Goal: Task Accomplishment & Management: Complete application form

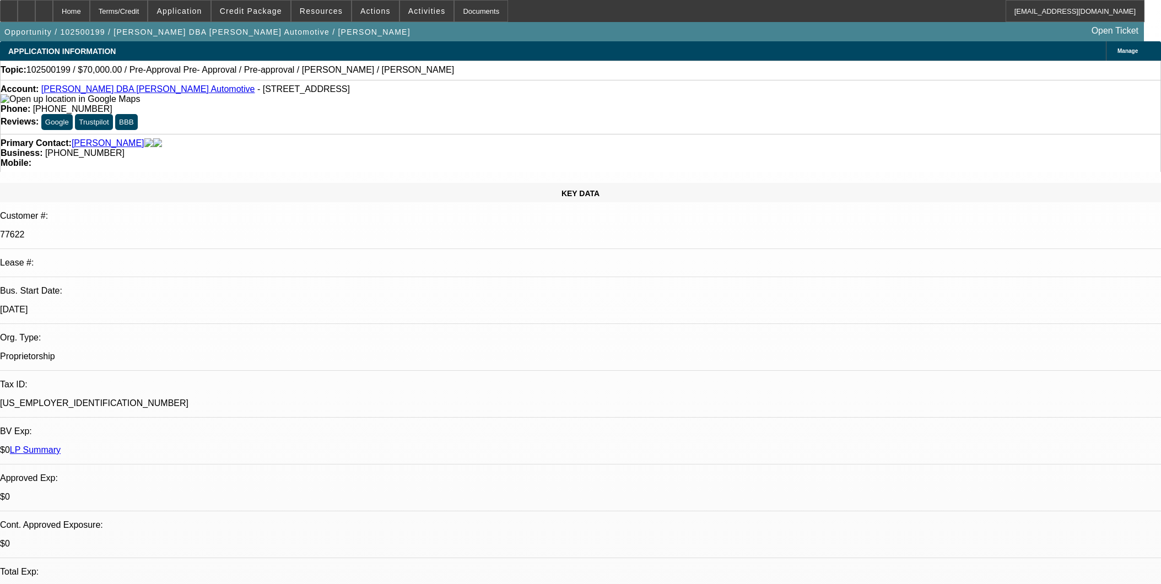
select select "0"
select select "0.1"
select select "4"
select select "0"
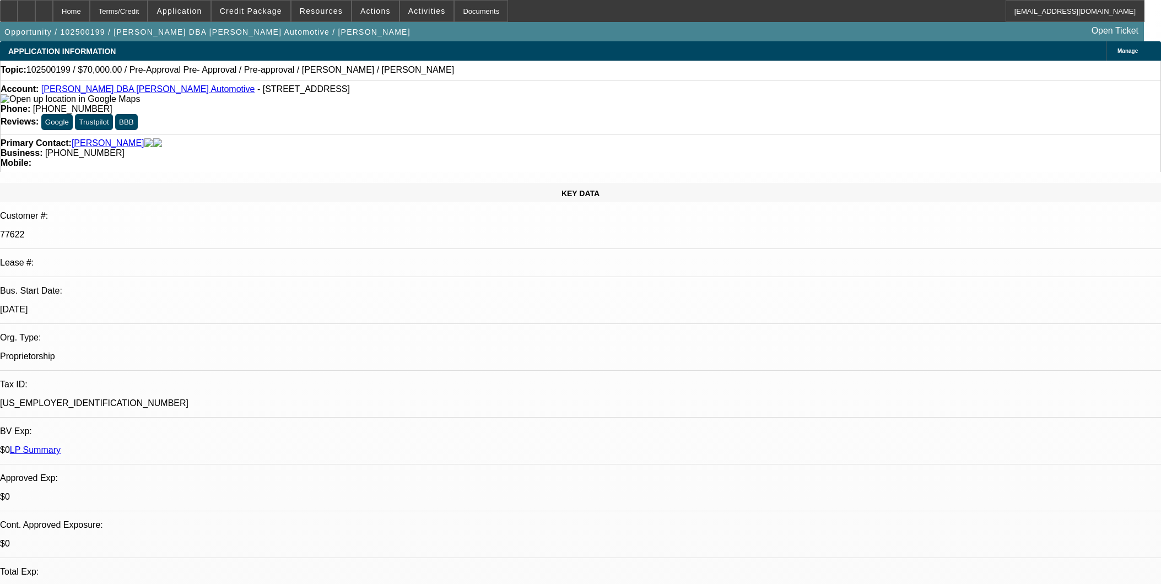
select select "0"
select select "0.1"
select select "4"
select select "0"
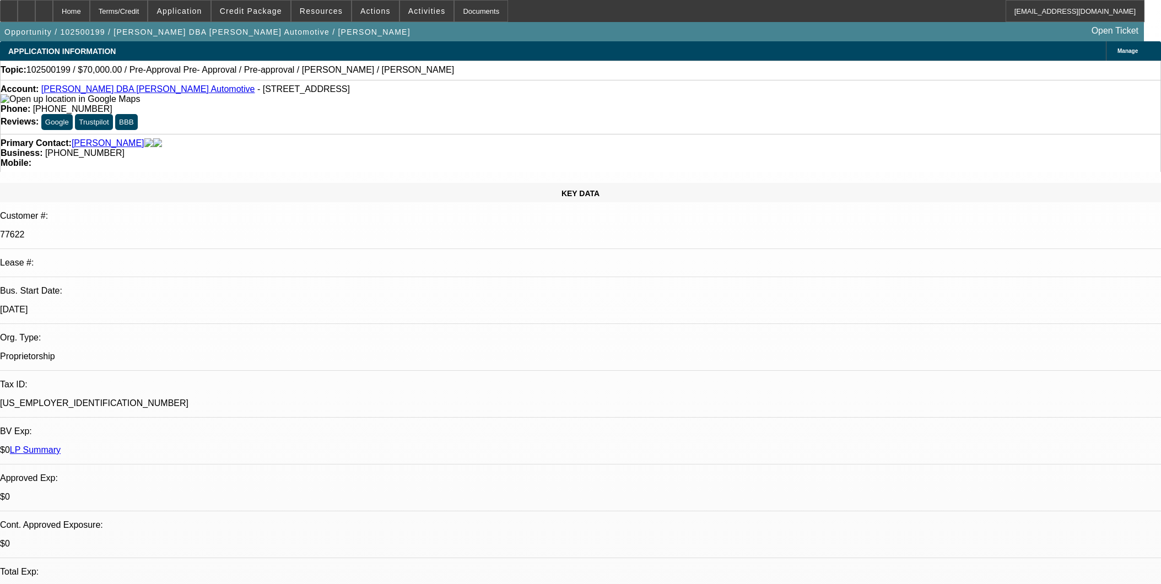
select select "3"
select select "0.1"
select select "4"
select select "0"
select select "2"
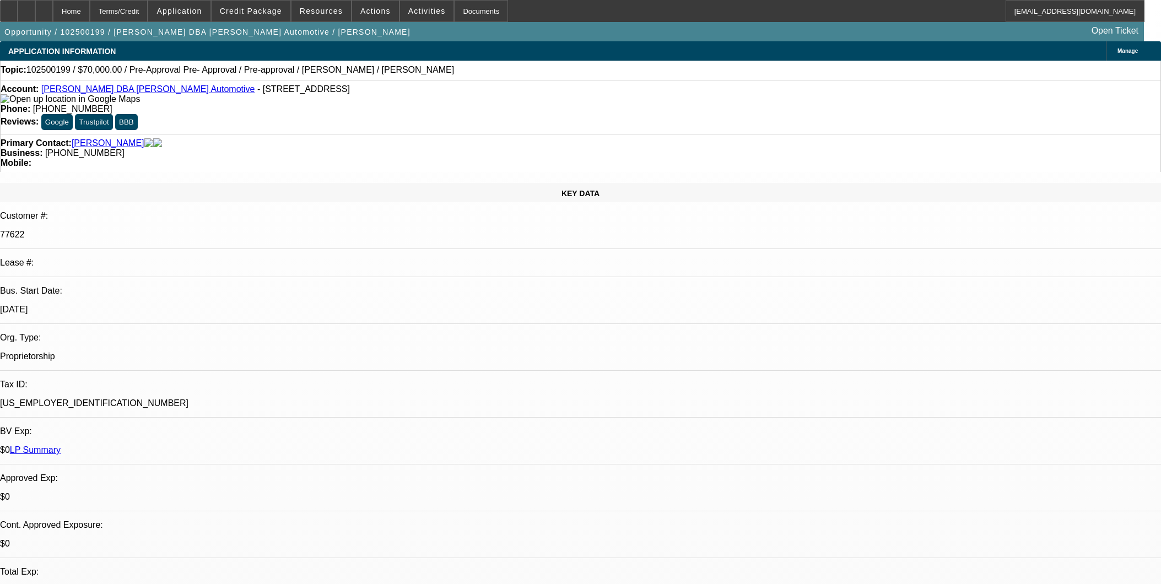
select select "2"
select select "0.1"
select select "4"
click at [309, 12] on span "Resources" at bounding box center [321, 11] width 43 height 9
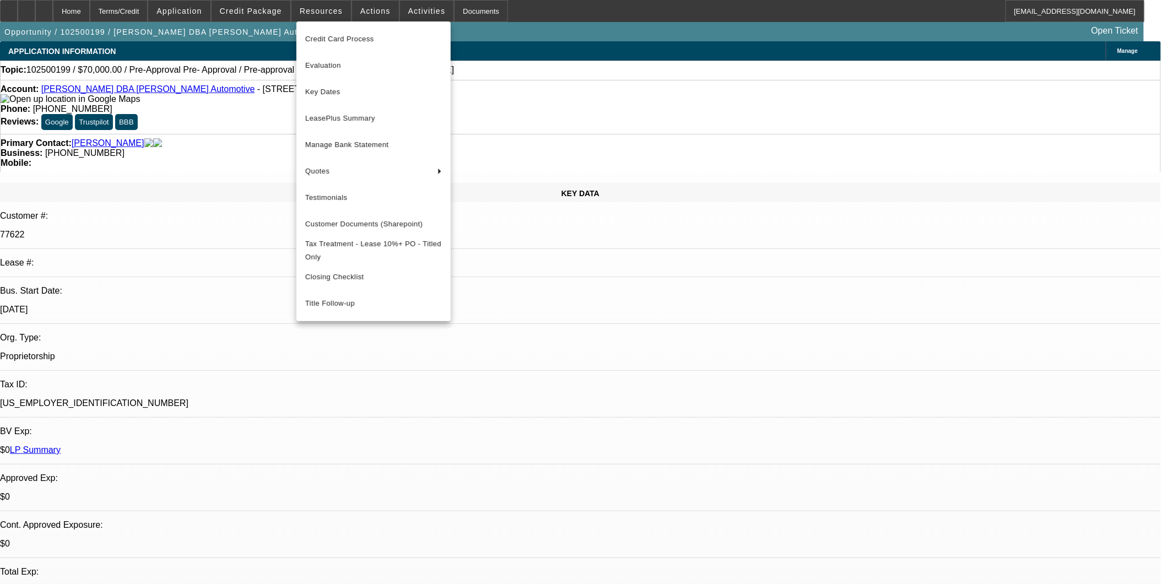
click at [368, 11] on div at bounding box center [580, 292] width 1161 height 584
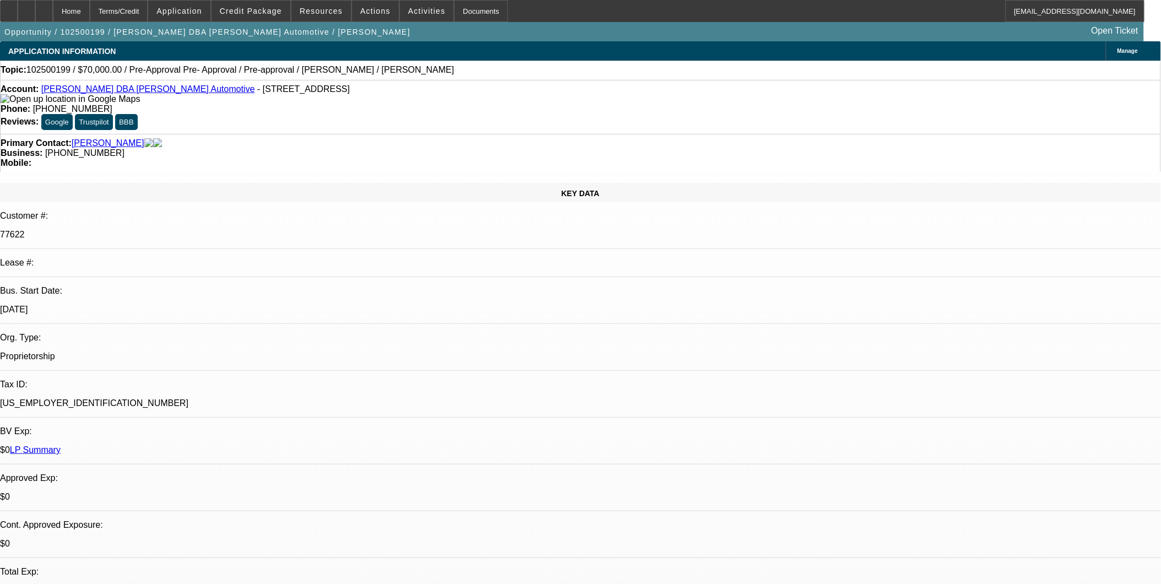
click at [368, 11] on span "Actions" at bounding box center [376, 11] width 30 height 9
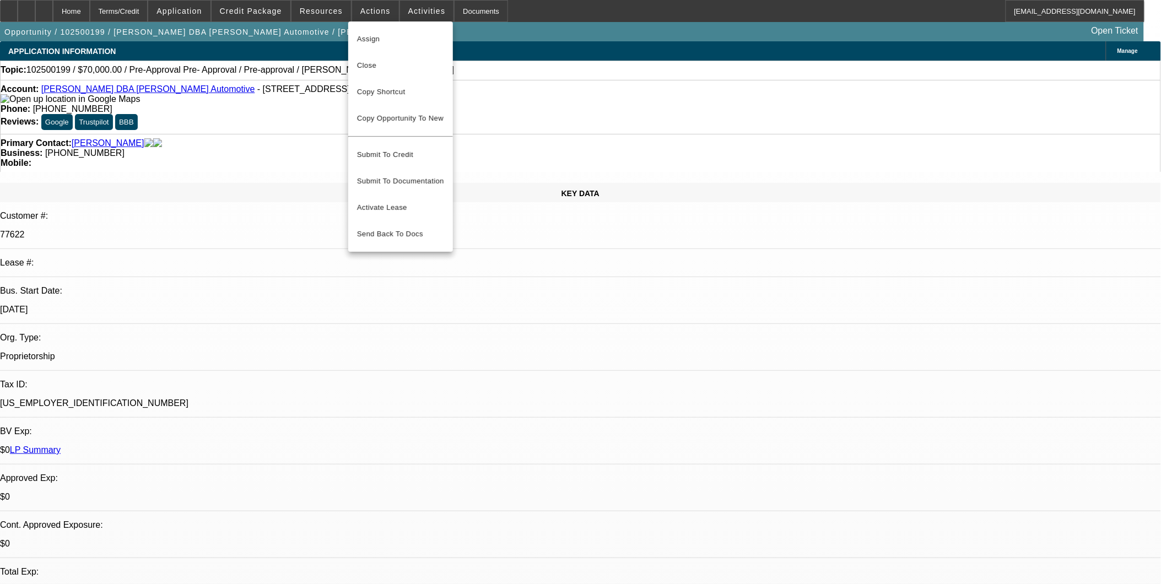
click at [413, 11] on div at bounding box center [580, 292] width 1161 height 584
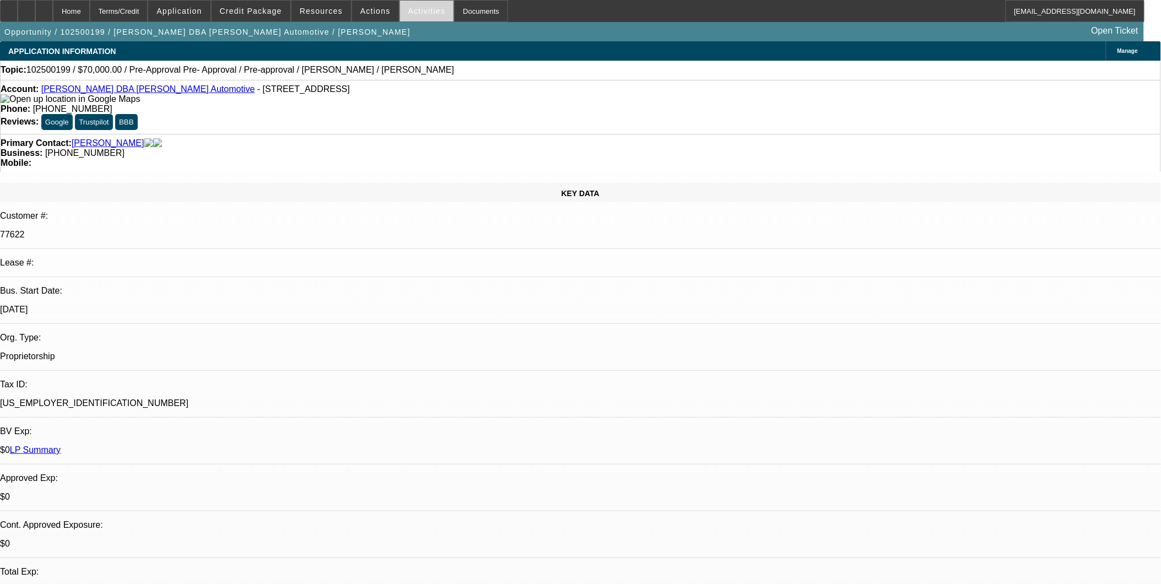
click at [412, 12] on span "Activities" at bounding box center [426, 11] width 37 height 9
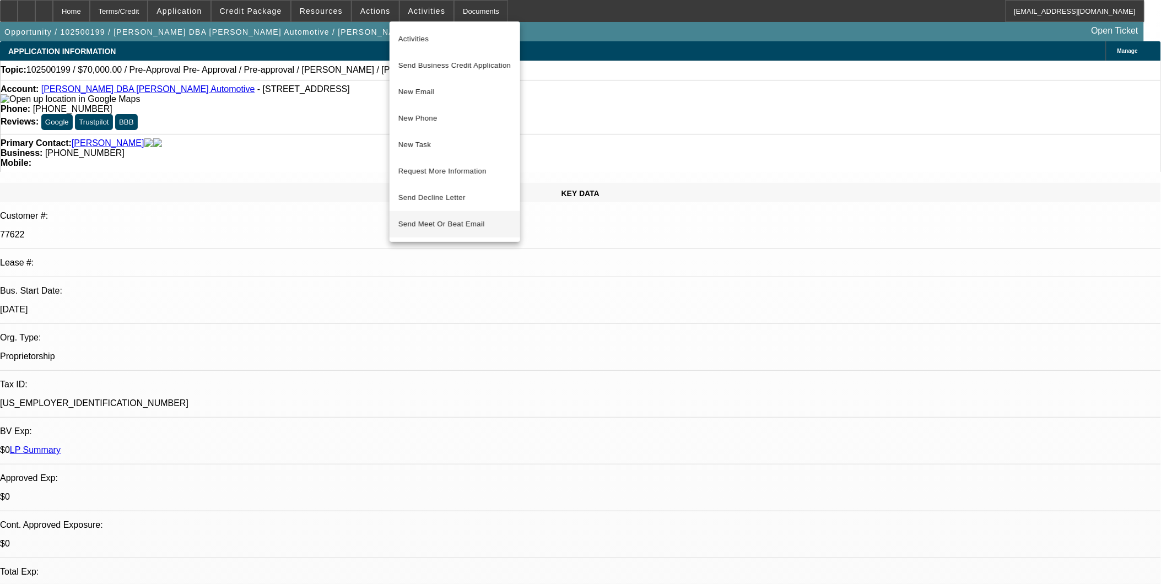
click at [459, 225] on span "Send Meet Or Beat Email" at bounding box center [455, 224] width 113 height 13
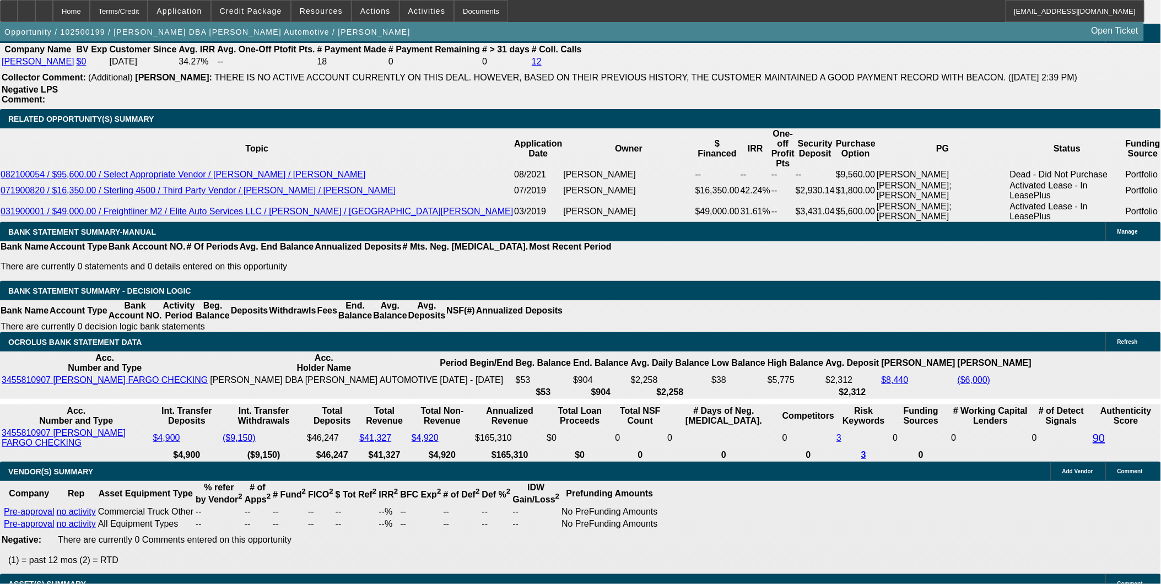
scroll to position [2021, 0]
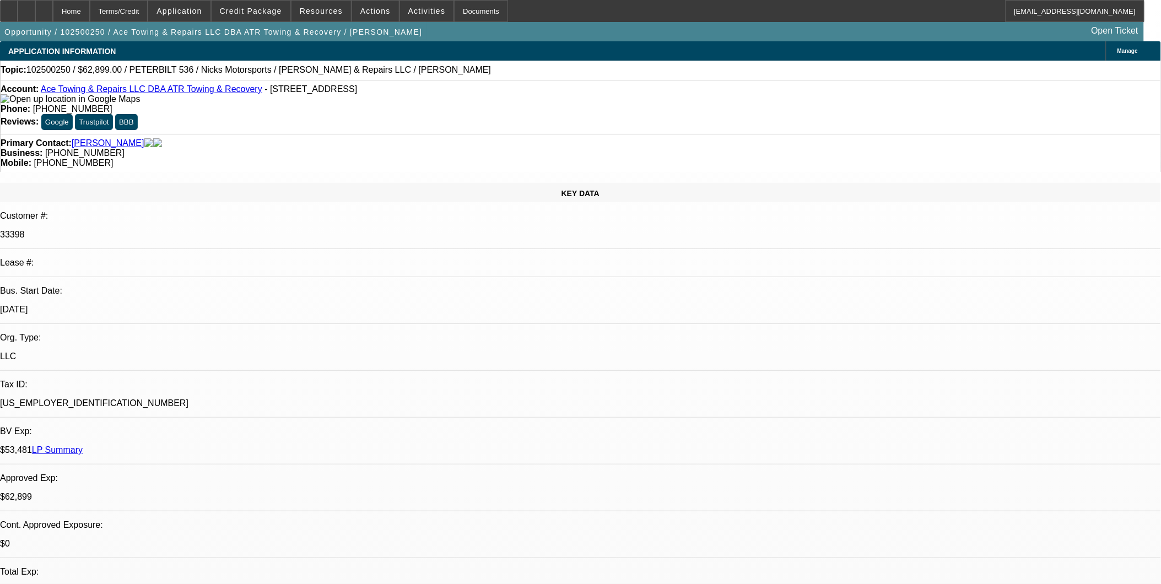
select select "0"
select select "2"
select select "0"
select select "2"
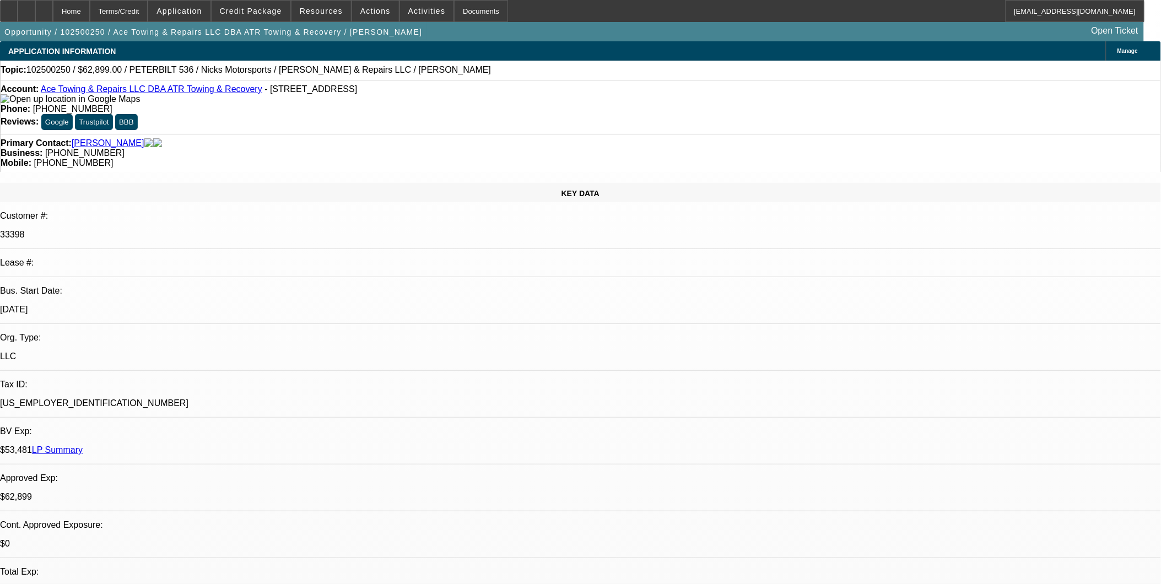
select select "0"
select select "2"
select select "0"
select select "1"
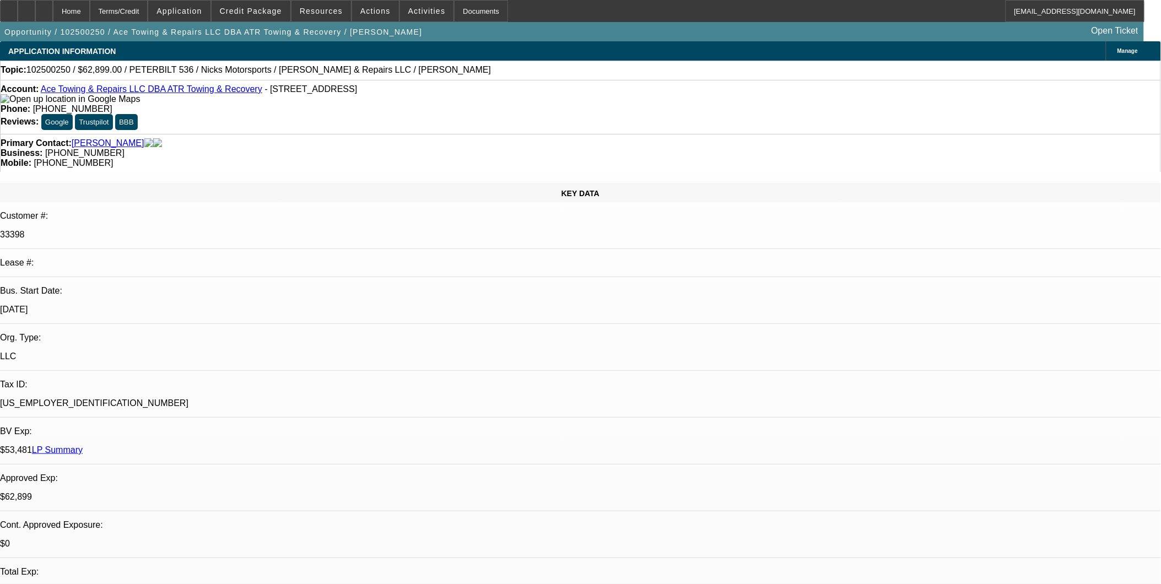
select select "2"
select select "6"
select select "1"
select select "2"
select select "6"
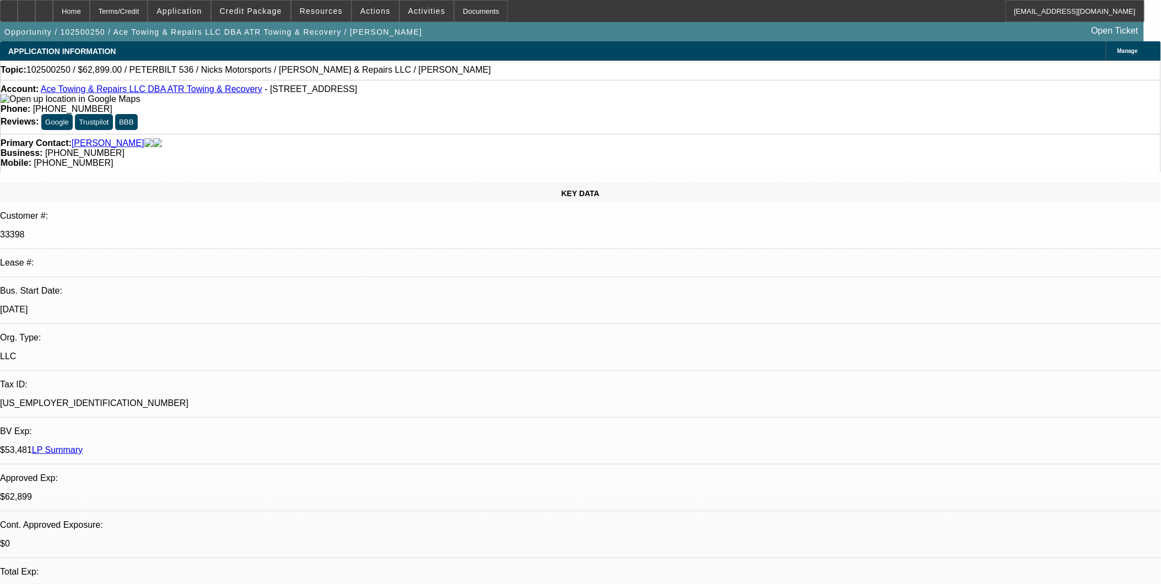
select select "1"
select select "2"
select select "6"
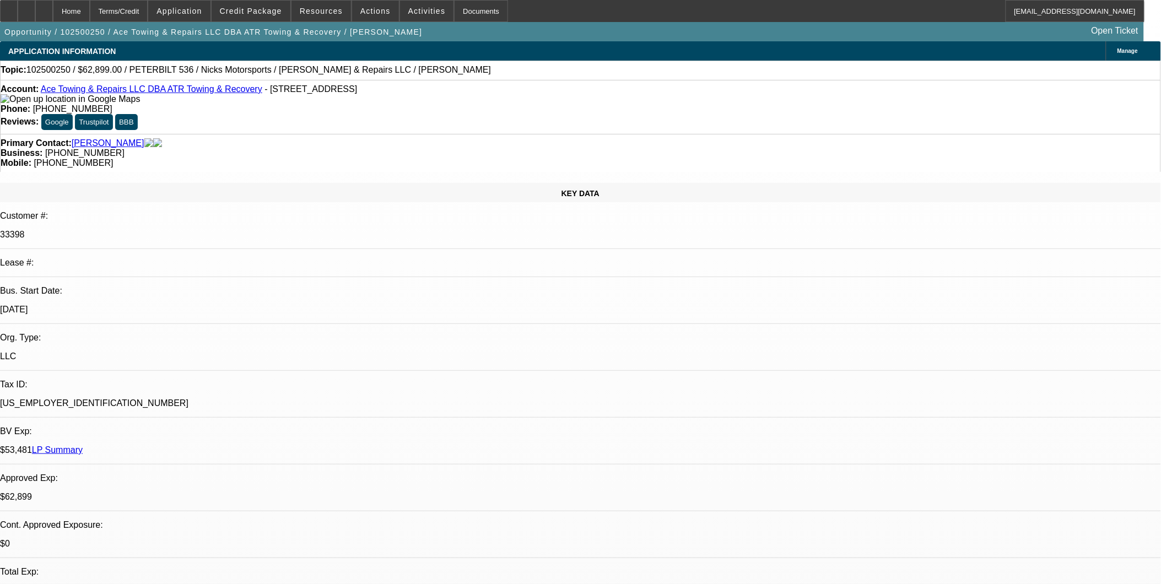
scroll to position [0, 0]
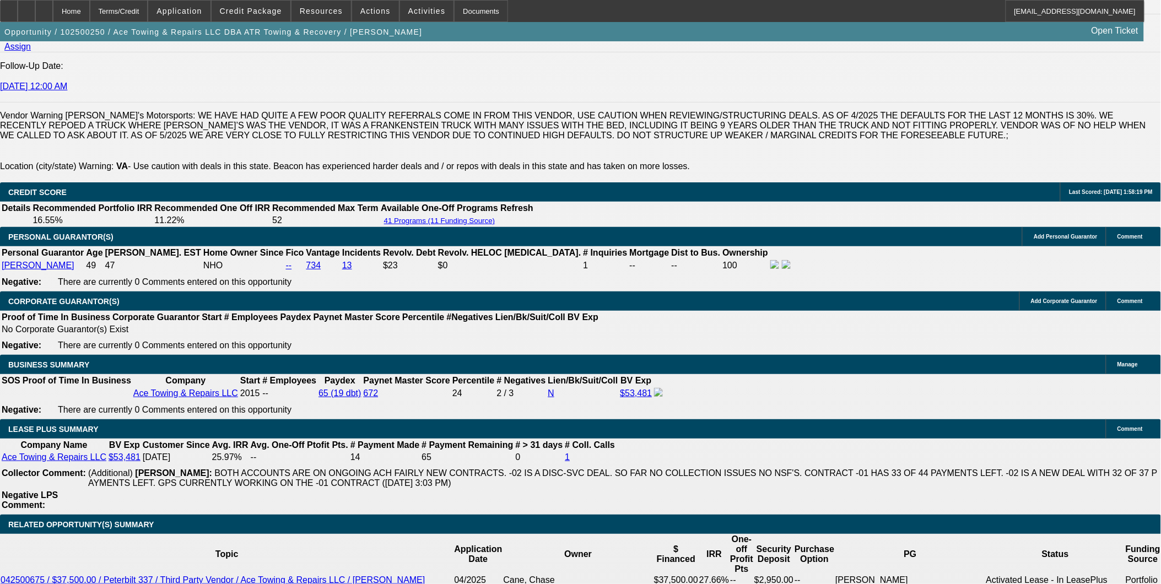
scroll to position [1531, 0]
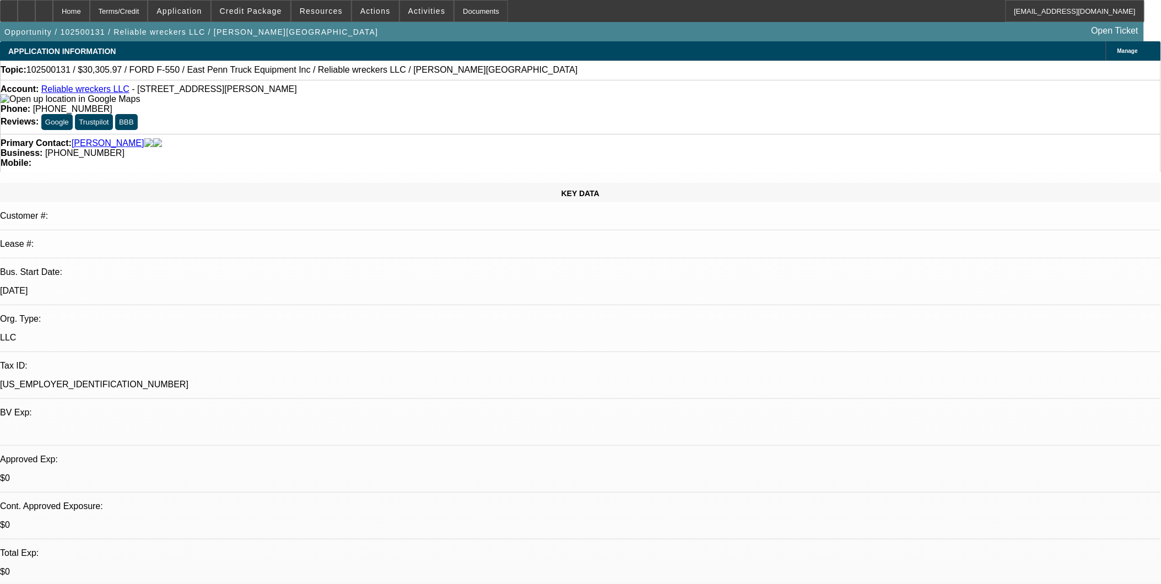
select select "0"
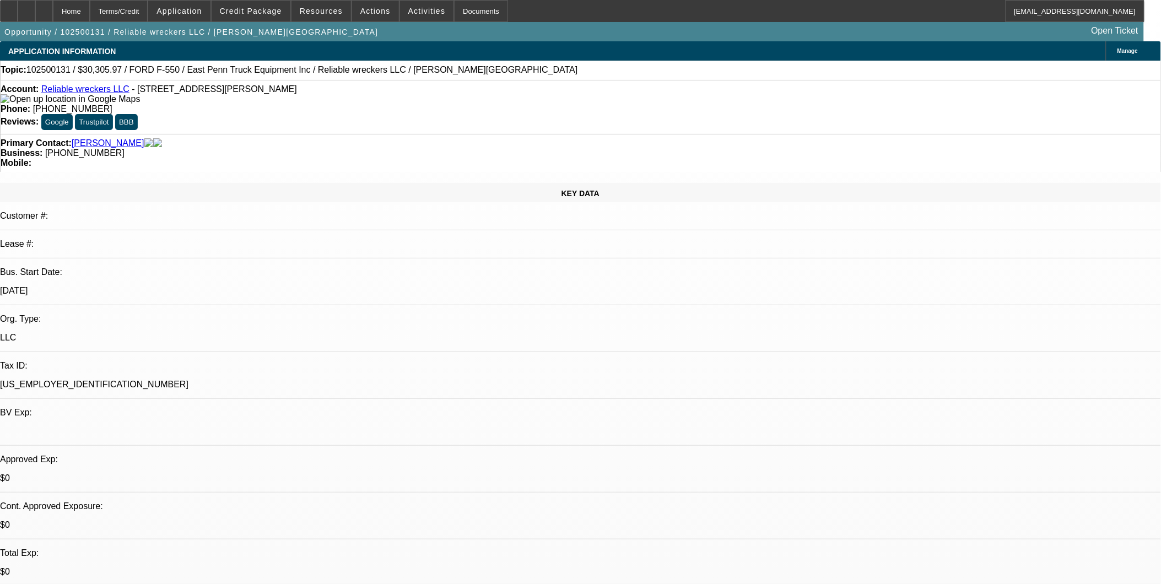
select select "0"
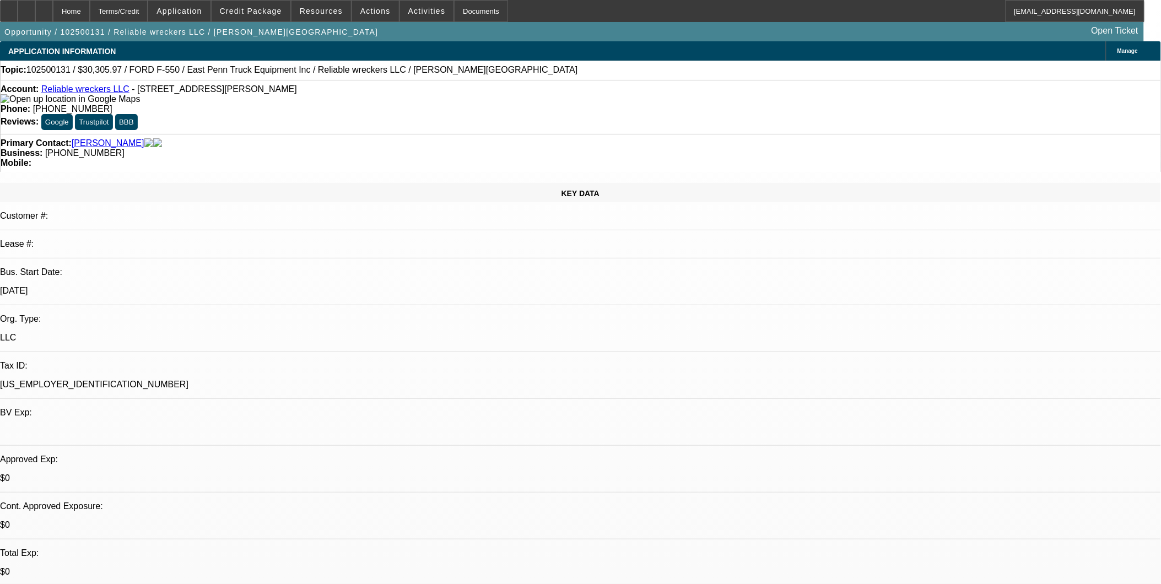
select select "0"
select select "1"
select select "2"
select select "21"
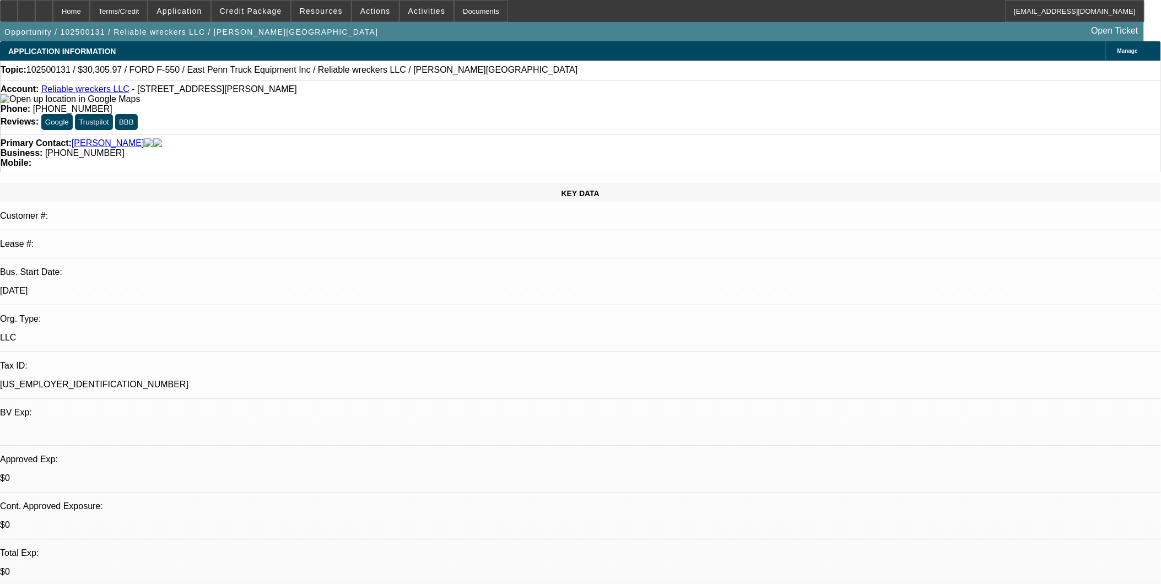
select select "1"
select select "2"
select select "21"
select select "1"
select select "2"
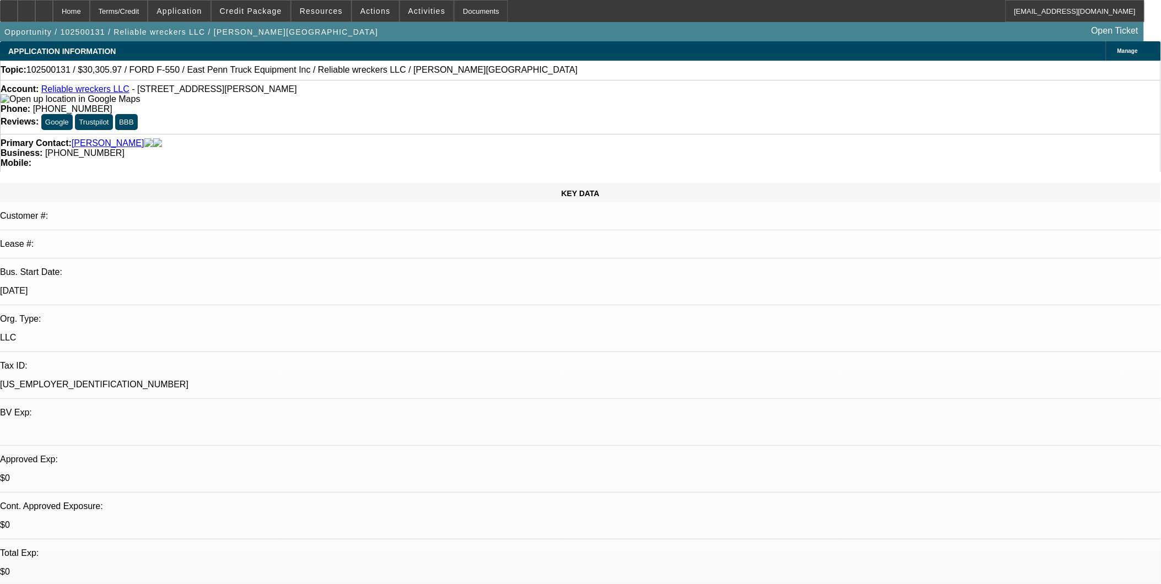
select select "21"
select select "1"
select select "2"
select select "21"
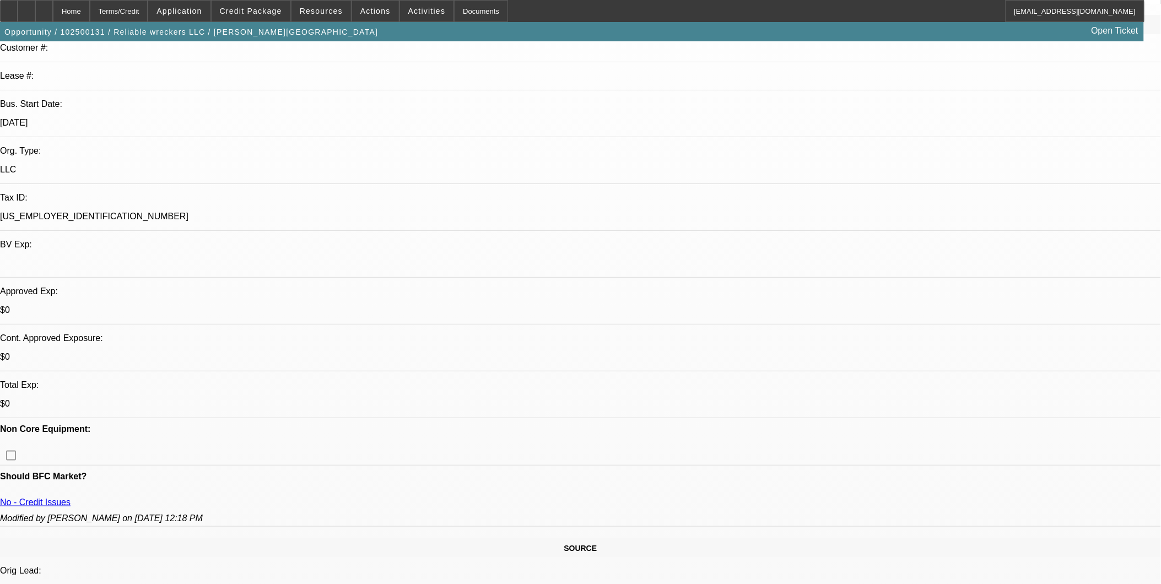
scroll to position [184, 0]
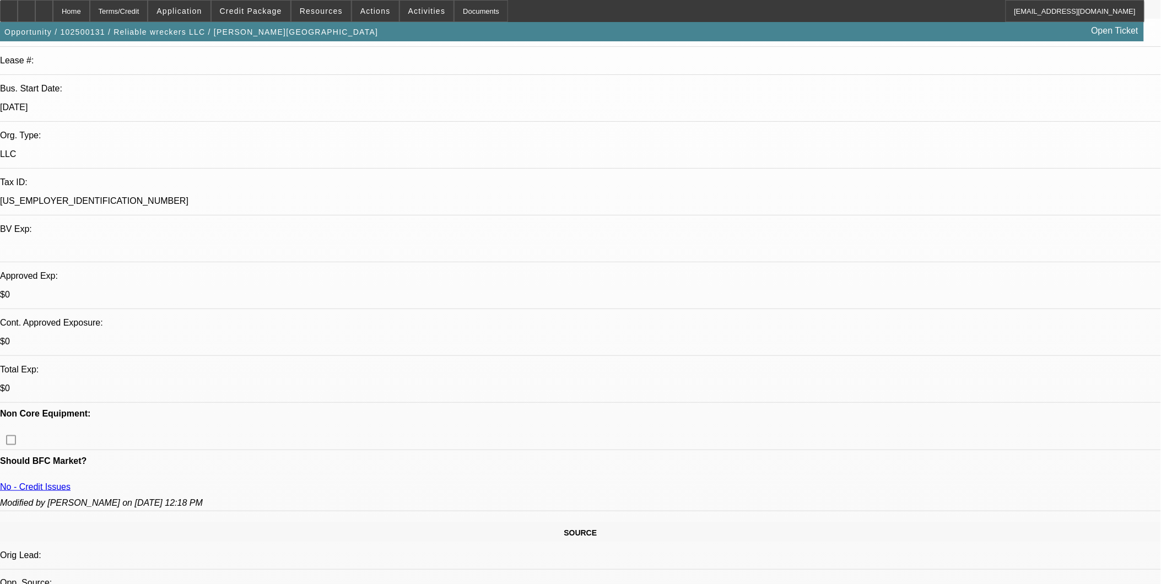
type input "approve"
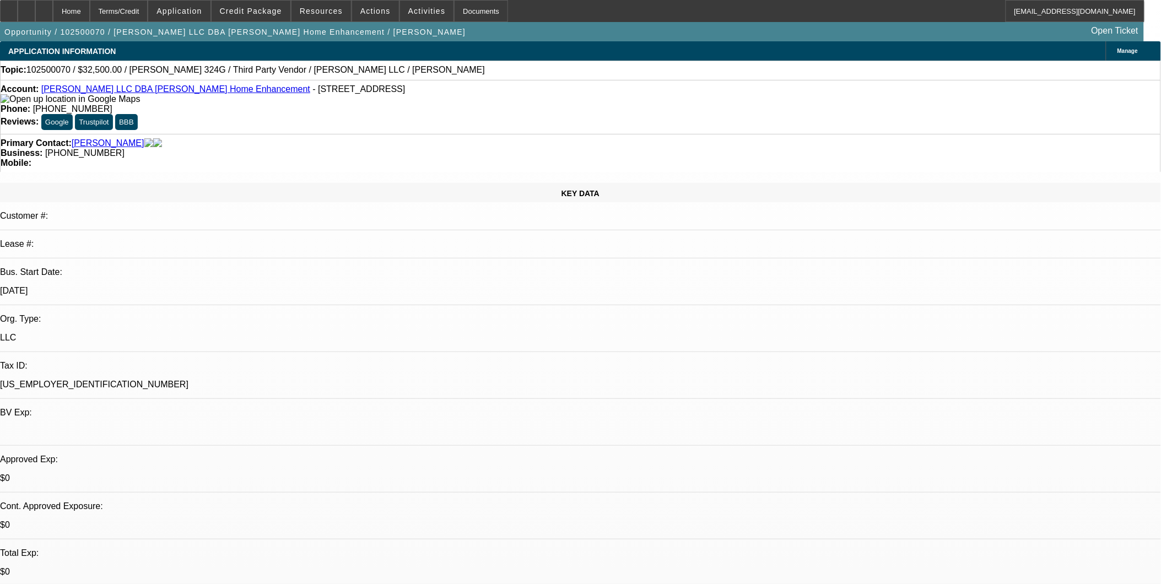
select select "0"
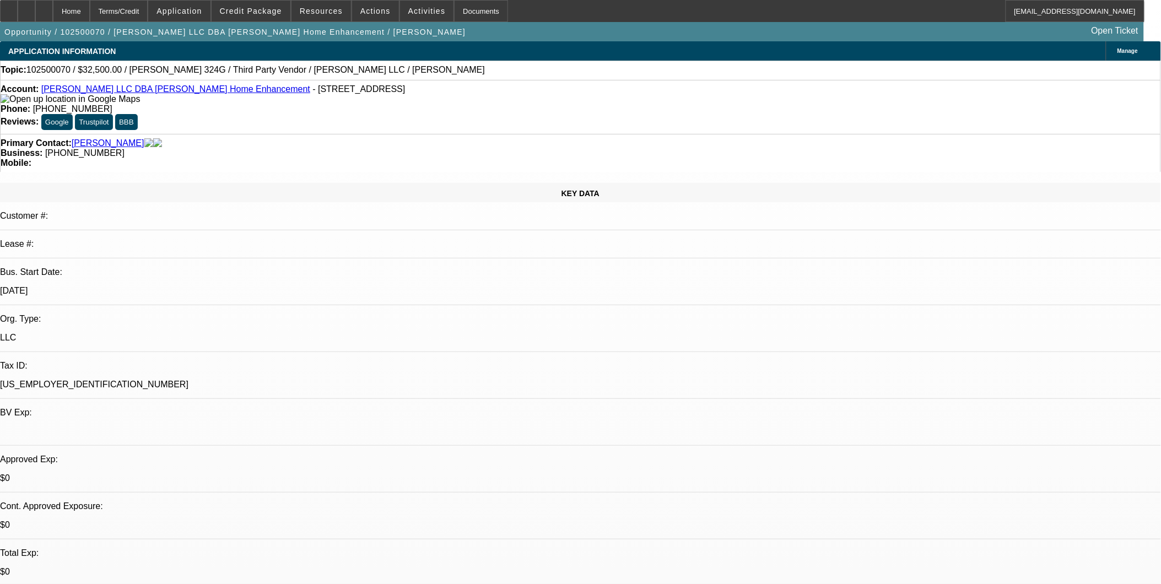
select select "0"
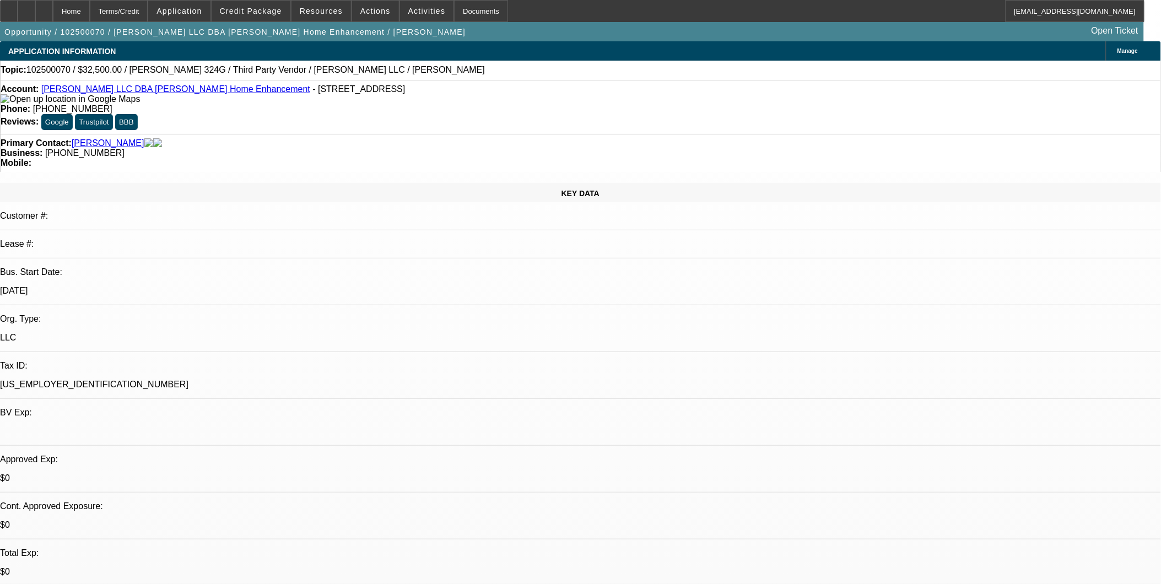
select select "0"
select select "1"
select select "3"
select select "6"
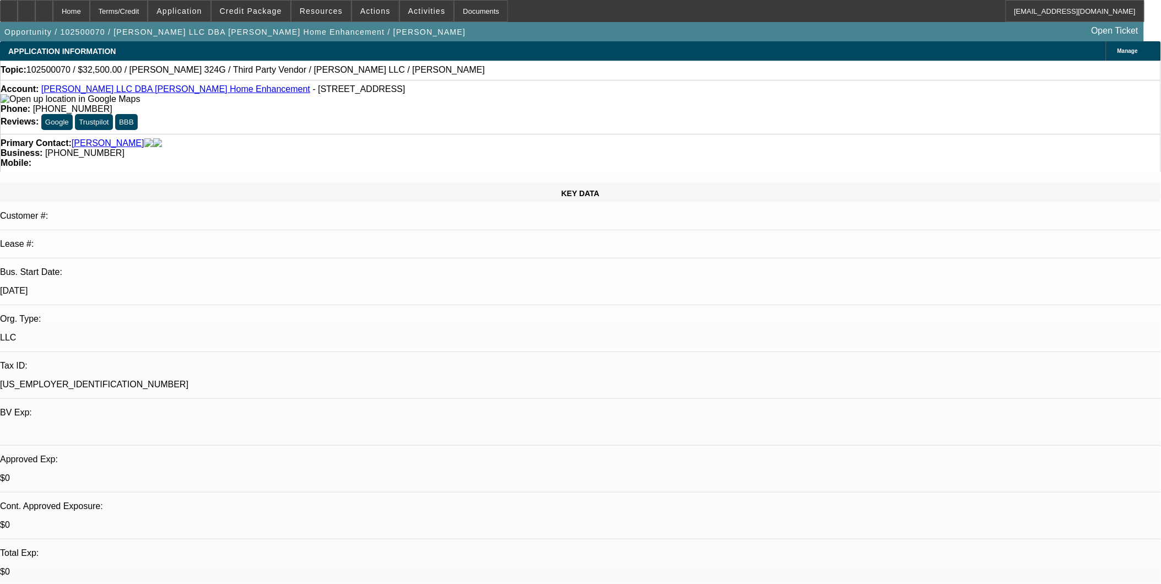
select select "1"
select select "3"
select select "6"
select select "1"
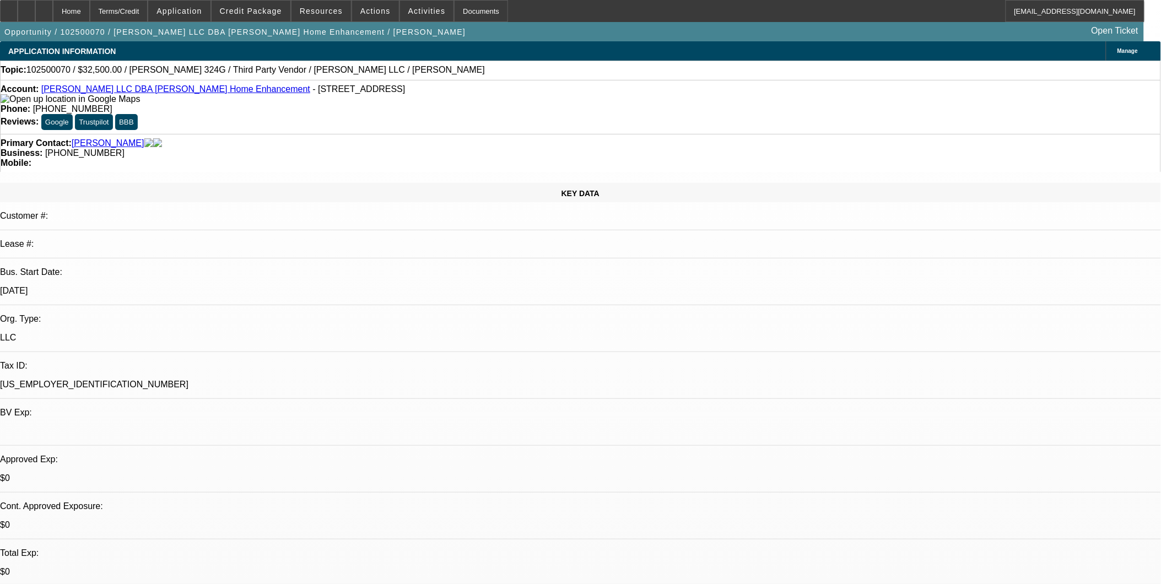
select select "6"
select select "1"
select select "6"
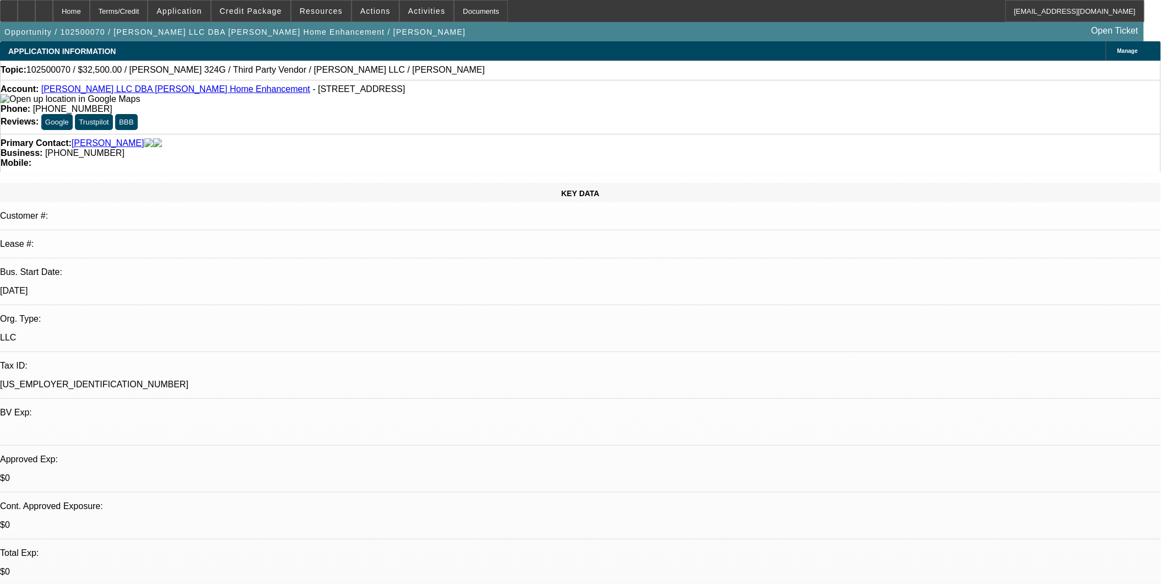
type input "approve"
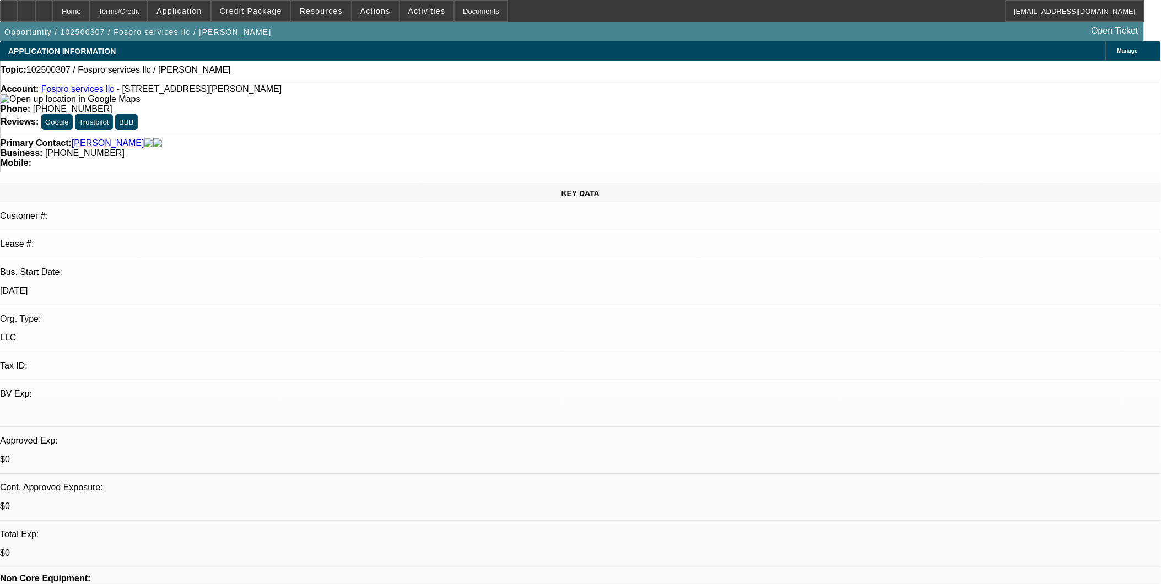
select select "0"
select select "2"
select select "0.1"
select select "4"
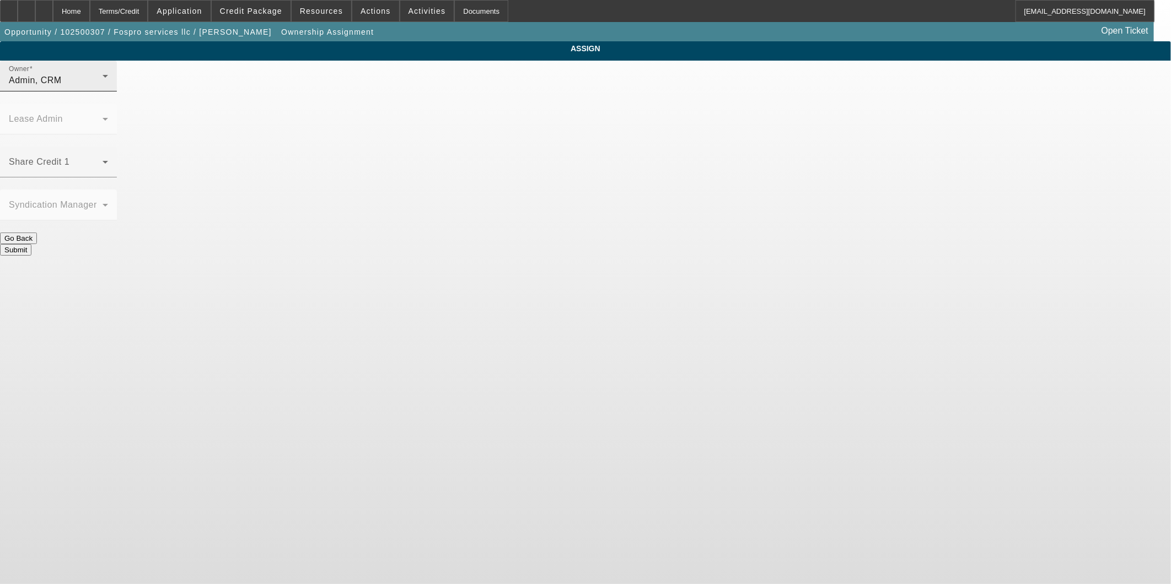
click at [103, 87] on div "Admin, CRM" at bounding box center [56, 80] width 94 height 13
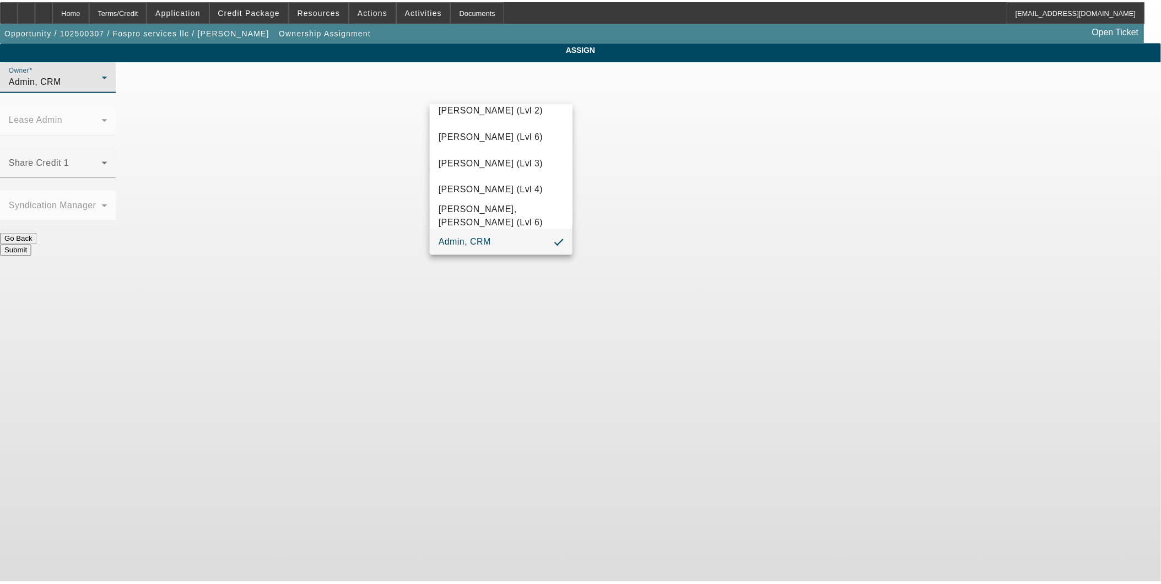
scroll to position [348, 0]
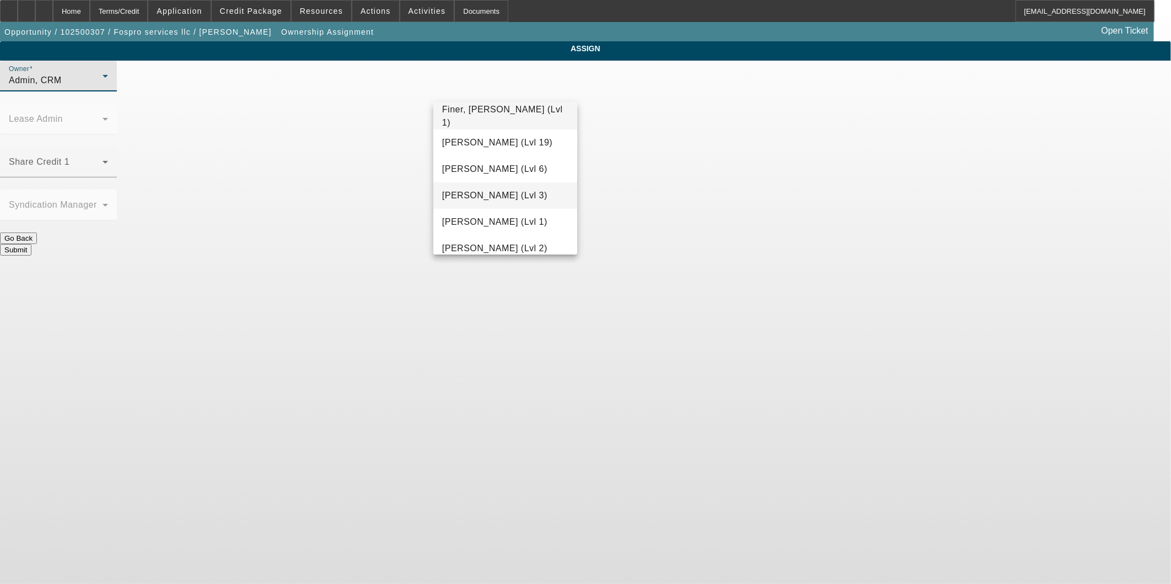
click at [516, 196] on span "Flores, Brian (Lvl 3)" at bounding box center [494, 195] width 105 height 13
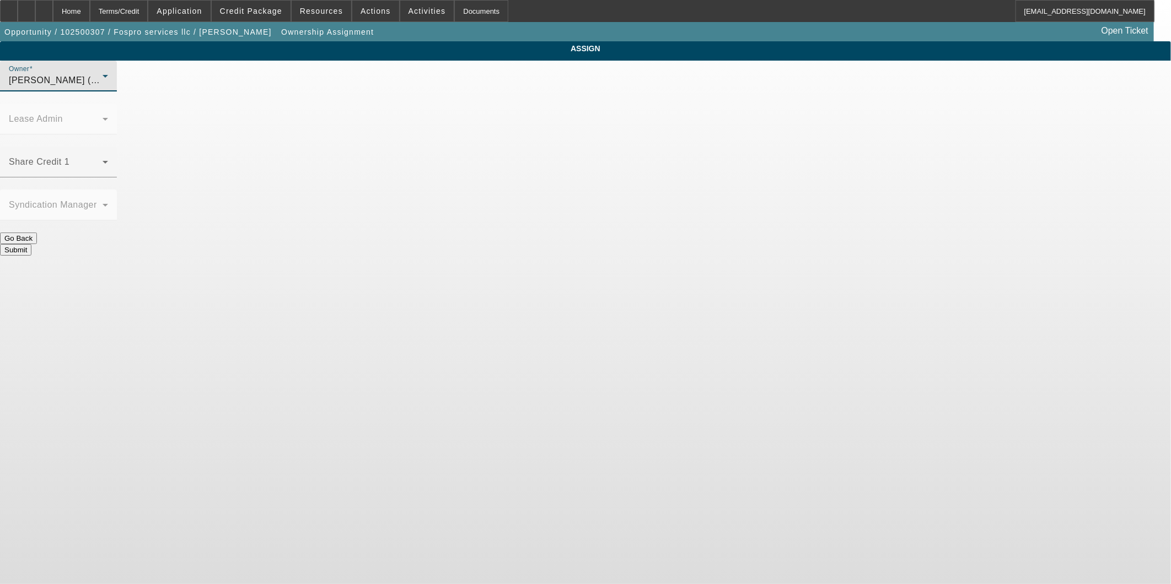
click at [31, 244] on button "Submit" at bounding box center [15, 250] width 31 height 12
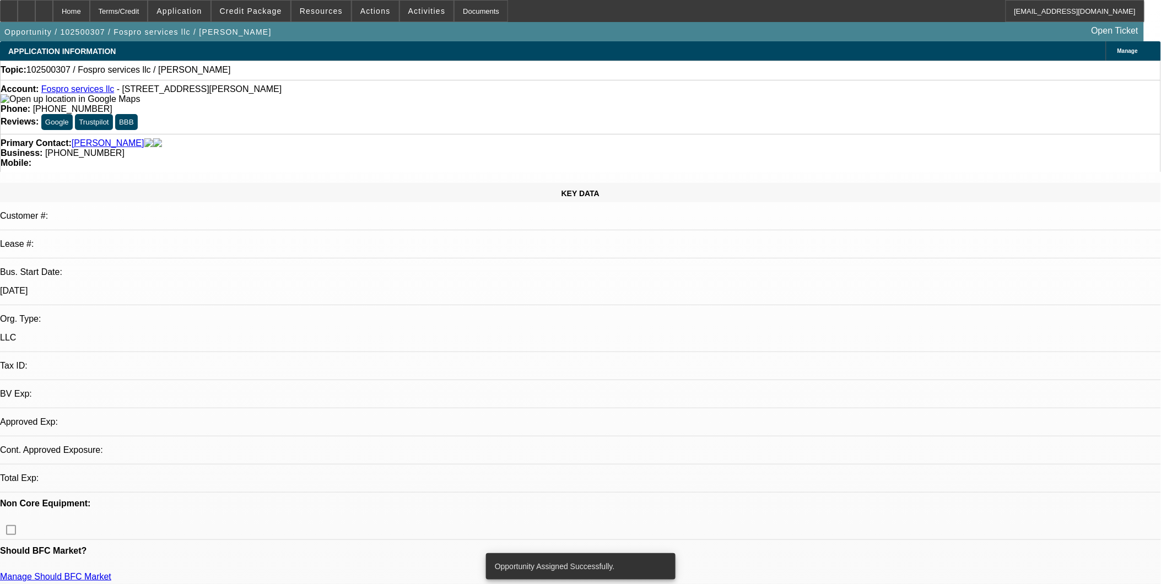
select select "0"
select select "2"
select select "0.1"
select select "4"
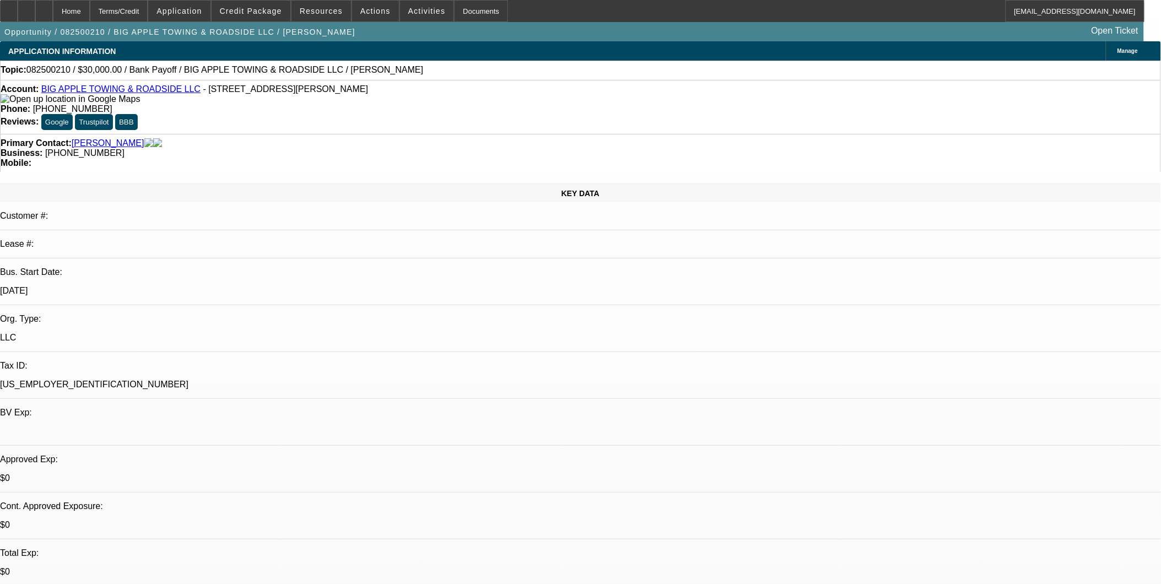
select select "0"
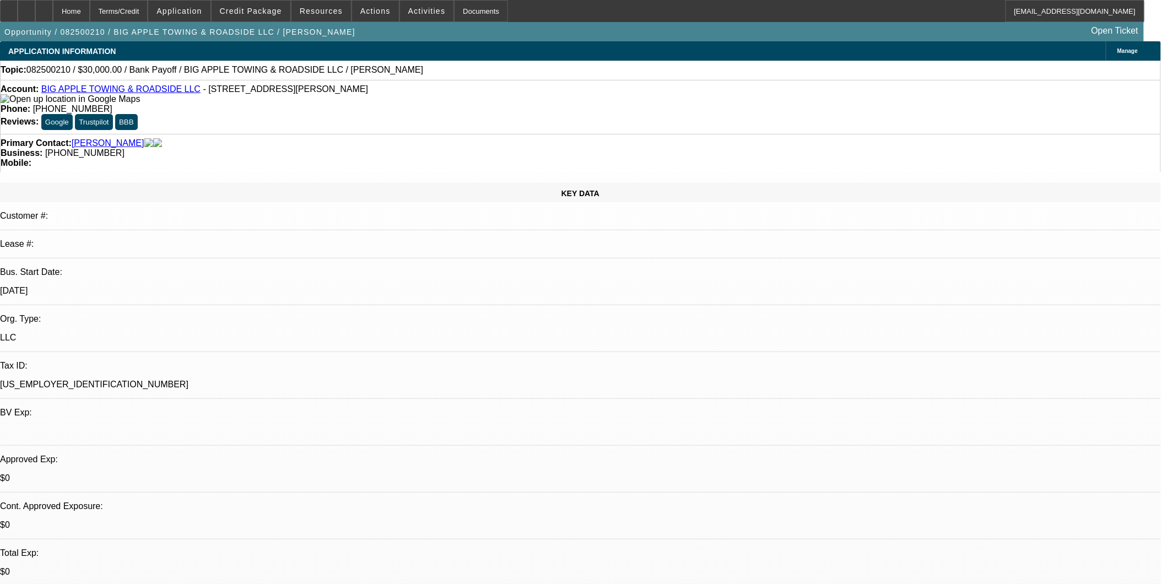
select select "0"
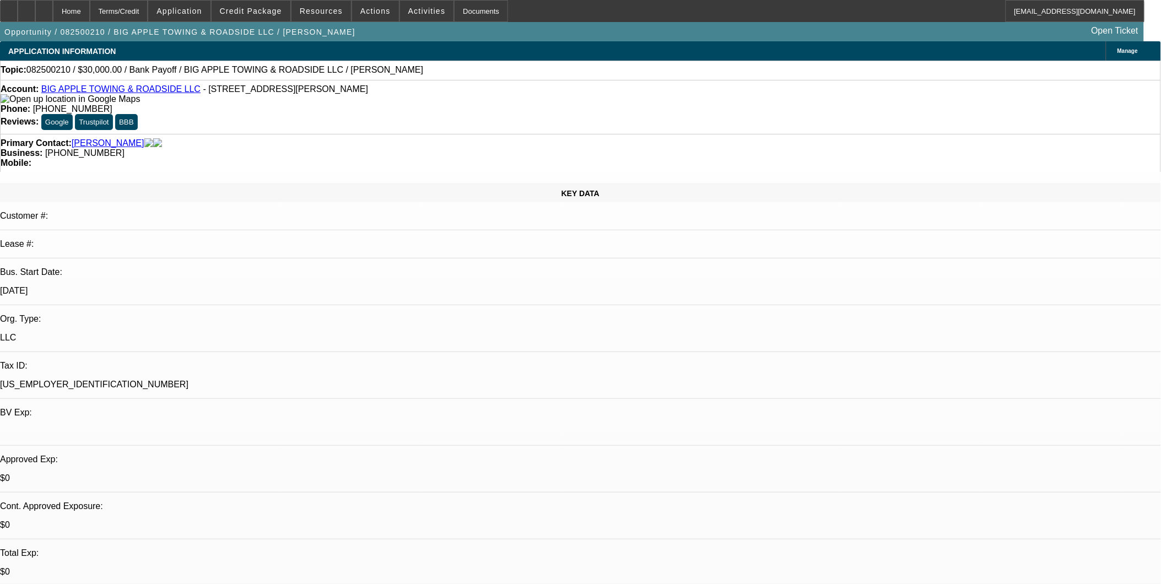
select select "0"
select select "1"
select select "3"
select select "6"
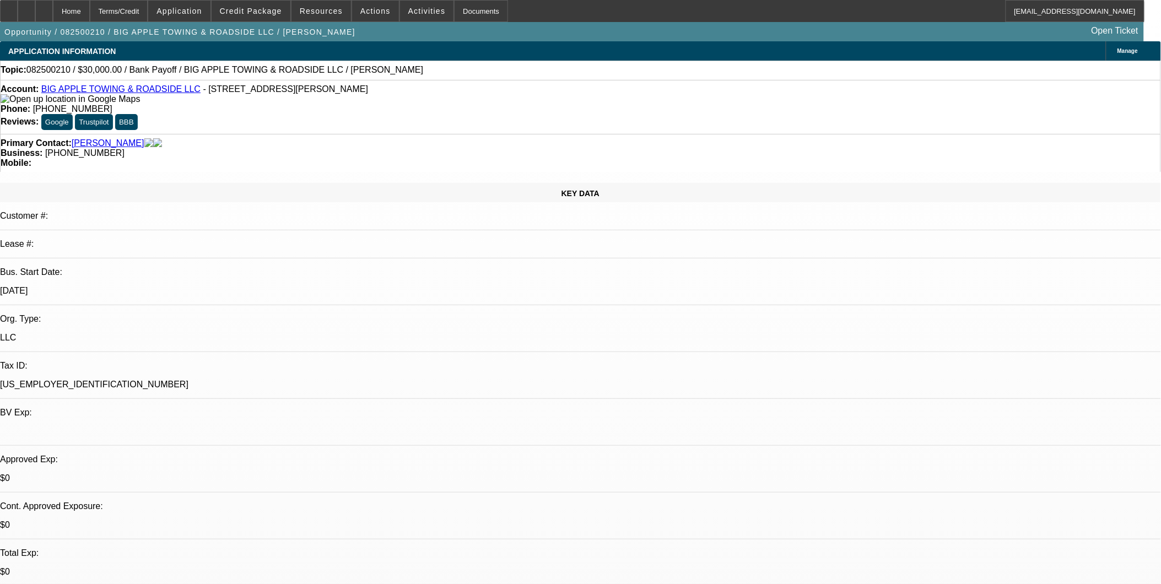
select select "1"
select select "3"
select select "6"
select select "1"
select select "2"
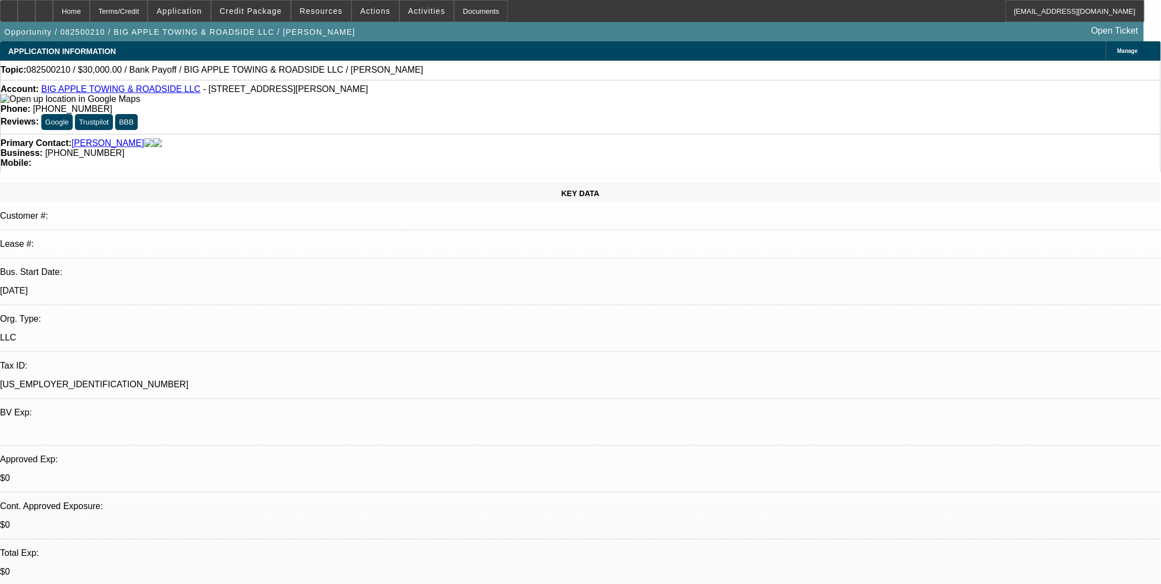
select select "6"
select select "1"
select select "2"
select select "6"
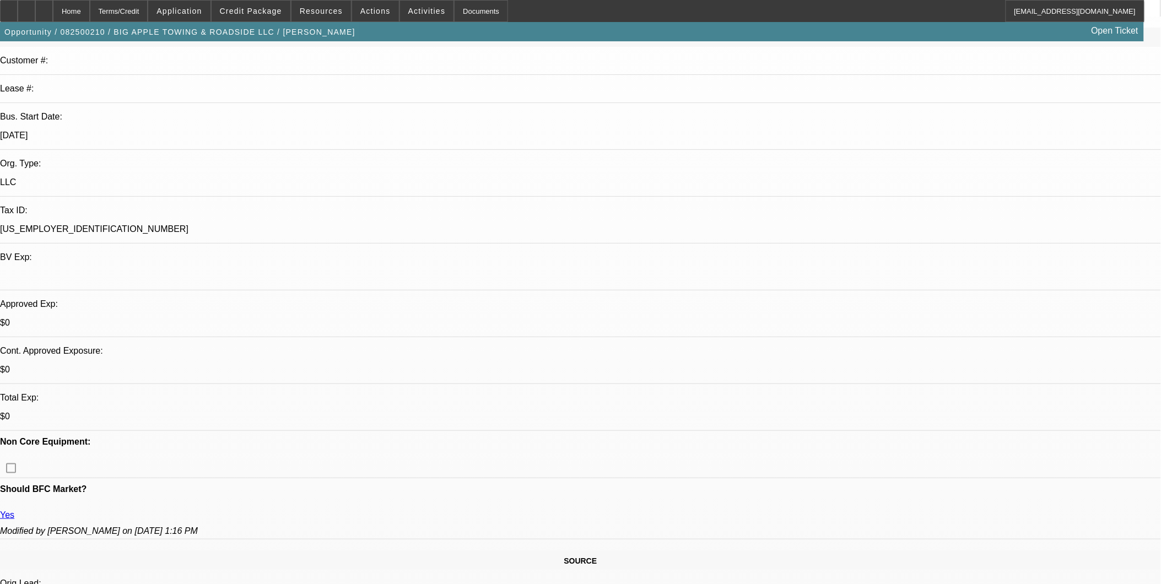
scroll to position [184, 0]
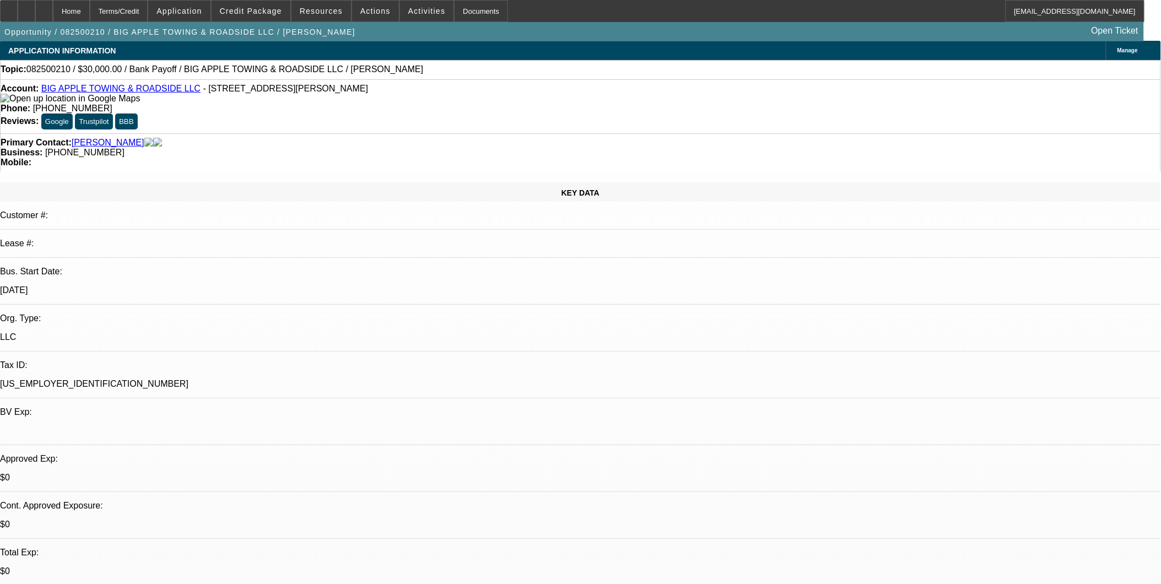
scroll to position [0, 0]
